Goal: Transaction & Acquisition: Purchase product/service

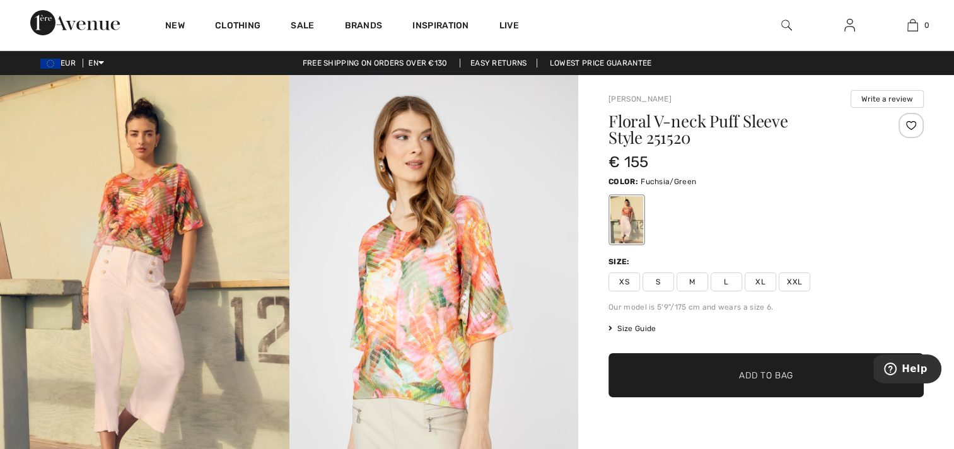
click at [537, 399] on img at bounding box center [433, 292] width 289 height 434
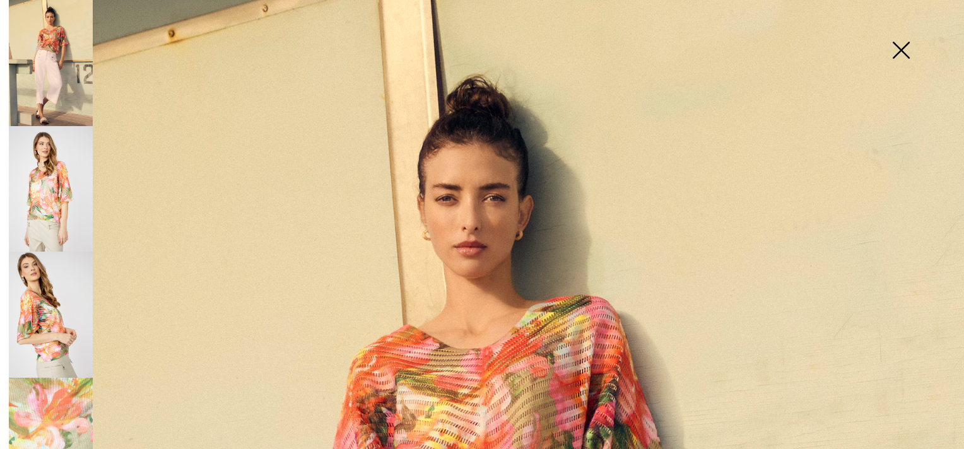
click at [901, 48] on img at bounding box center [900, 51] width 63 height 65
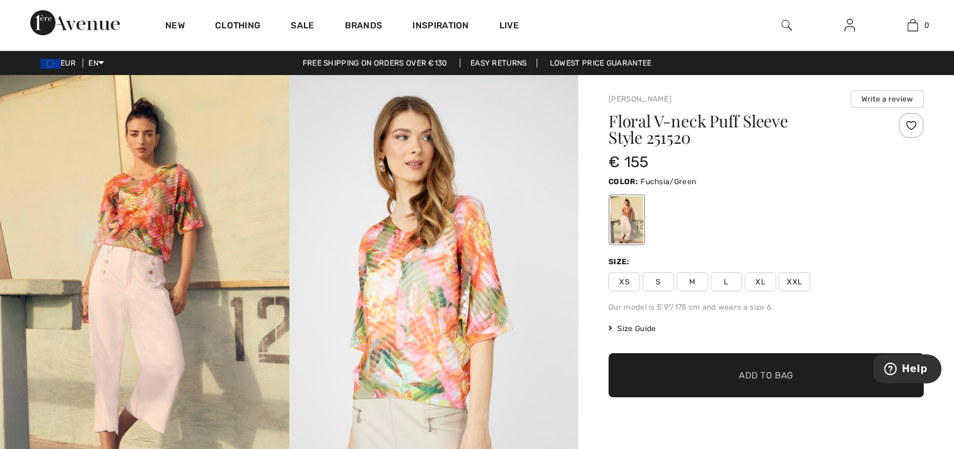
click at [737, 278] on span "L" at bounding box center [727, 281] width 32 height 19
click at [752, 371] on span "Add to Bag" at bounding box center [766, 375] width 54 height 13
click at [775, 373] on span "Add to Bag" at bounding box center [766, 375] width 54 height 13
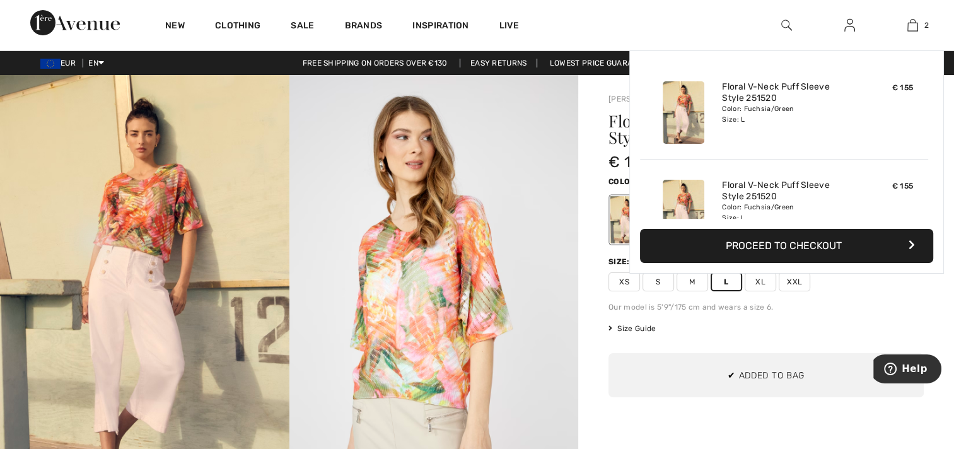
scroll to position [38, 0]
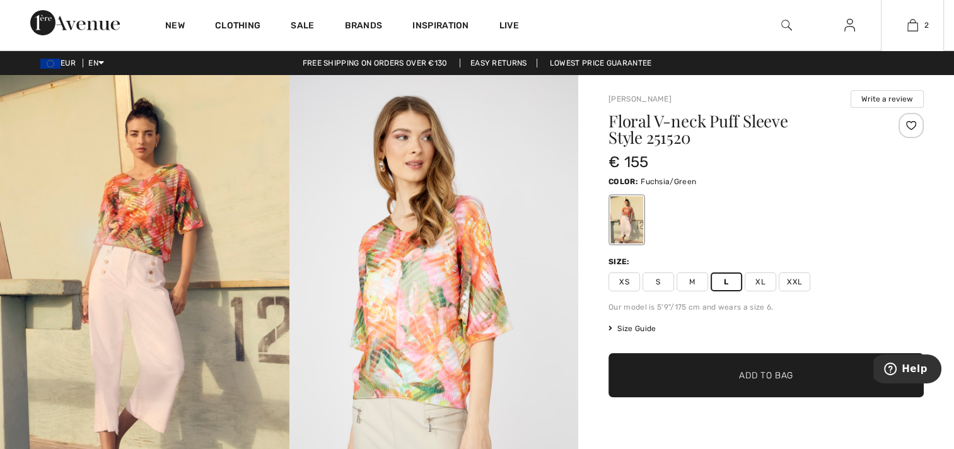
click at [794, 245] on div "Floral V-neck Puff Sleeve Style 251520 € 155 Color: Fuchsia/Green Size: XS S M …" at bounding box center [766, 280] width 315 height 334
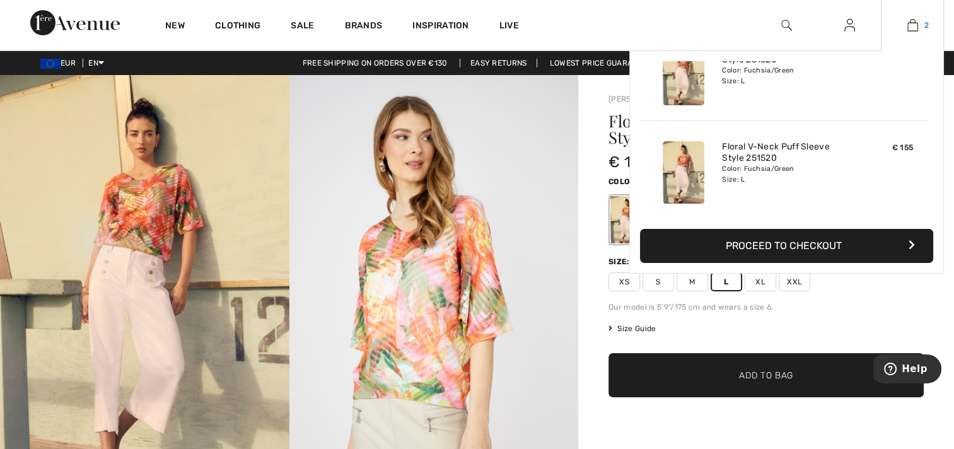
click at [911, 25] on img at bounding box center [913, 25] width 11 height 15
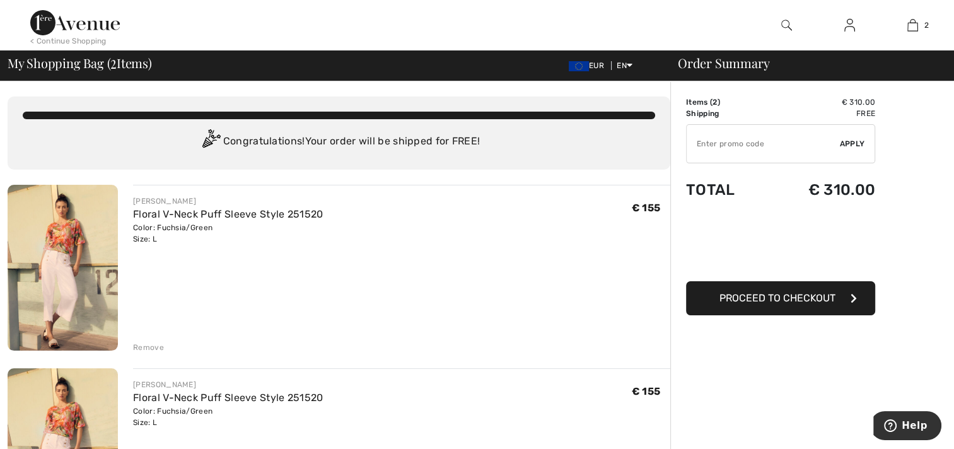
click at [144, 347] on div "Remove" at bounding box center [148, 347] width 31 height 11
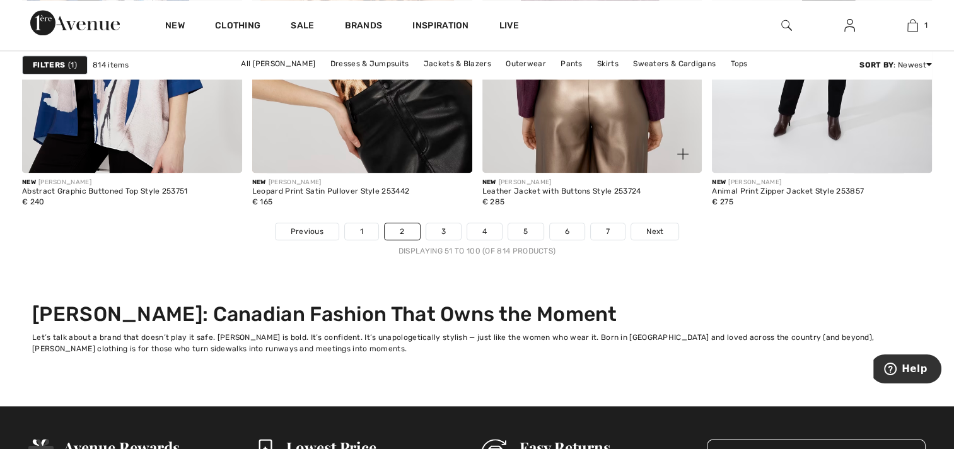
scroll to position [6118, 0]
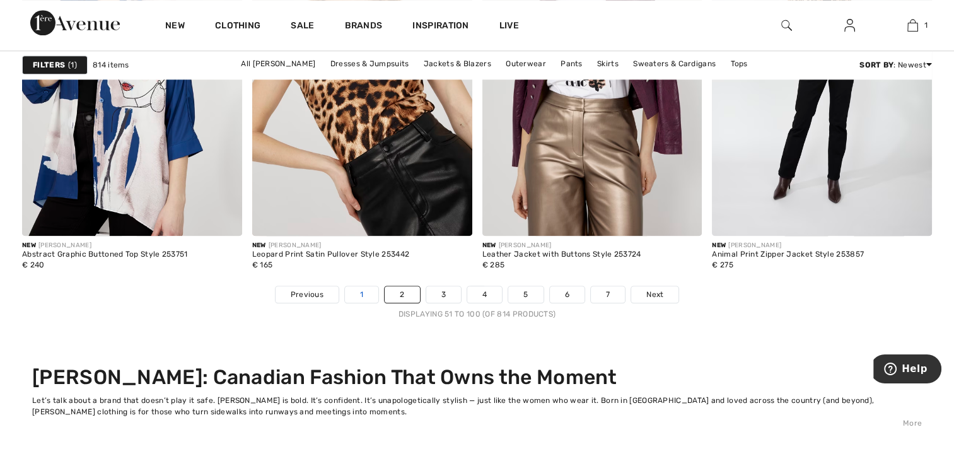
click at [351, 293] on link "1" at bounding box center [361, 294] width 33 height 16
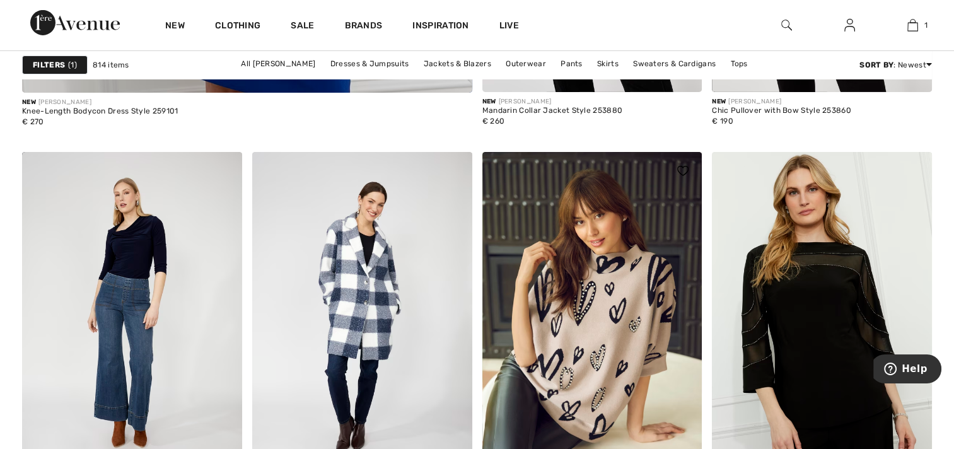
scroll to position [4226, 0]
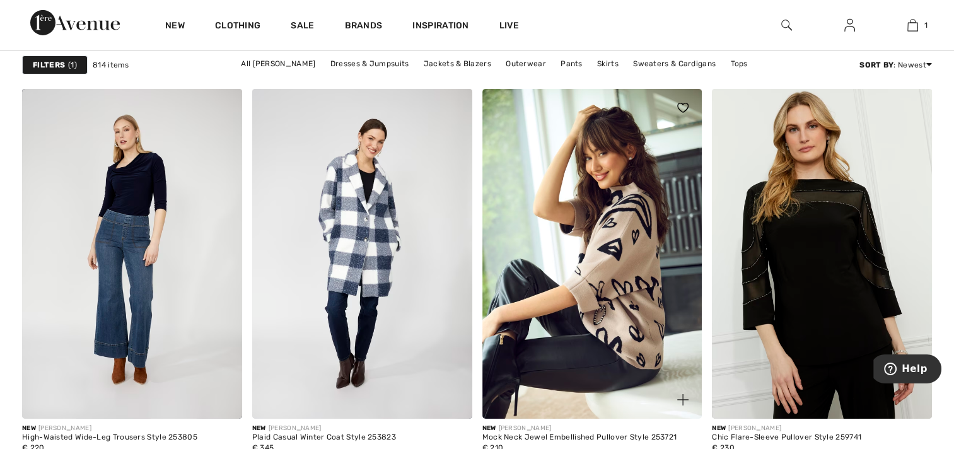
click at [622, 243] on img at bounding box center [592, 254] width 220 height 330
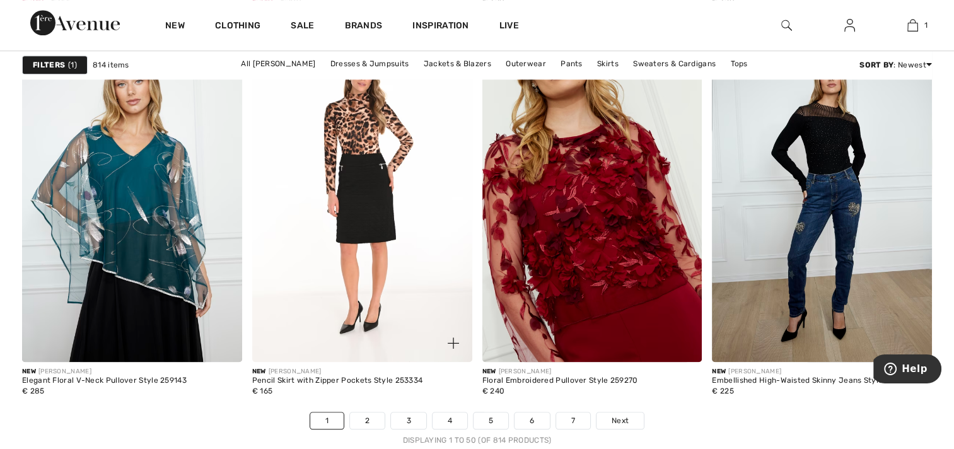
scroll to position [6118, 0]
